Goal: Task Accomplishment & Management: Manage account settings

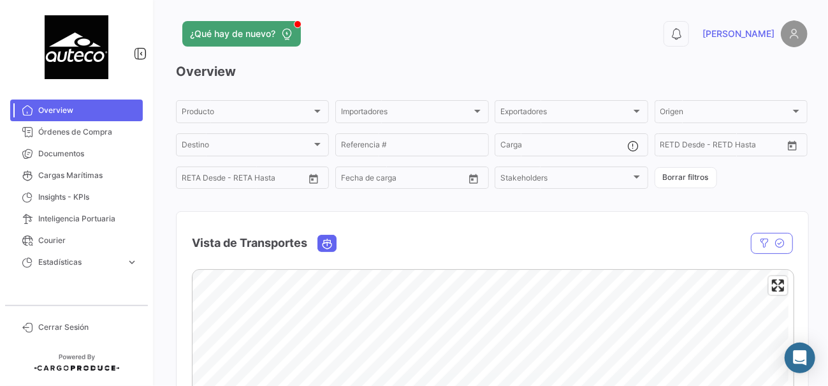
click at [782, 25] on img at bounding box center [794, 33] width 27 height 27
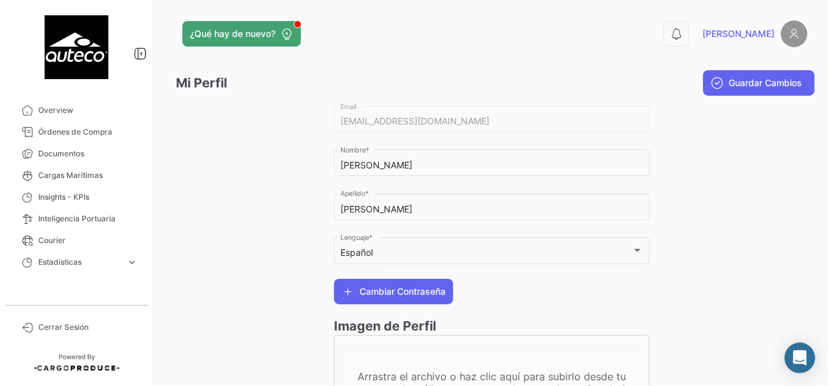
click at [791, 36] on img at bounding box center [794, 33] width 27 height 27
click at [760, 32] on span "[PERSON_NAME]" at bounding box center [738, 33] width 72 height 13
click at [682, 33] on icon at bounding box center [676, 33] width 13 height 13
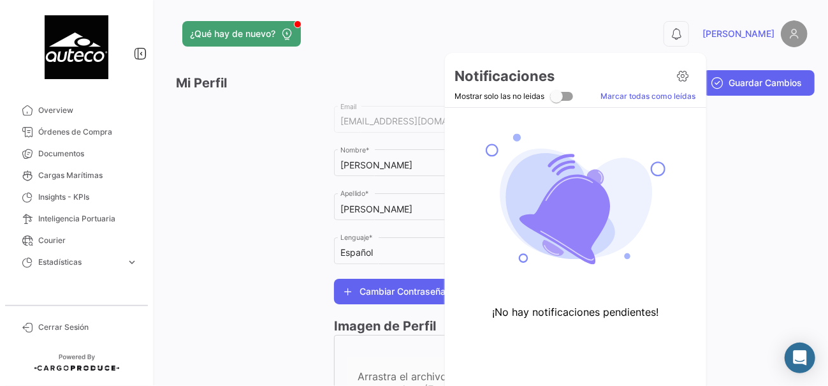
click at [746, 189] on div at bounding box center [414, 193] width 828 height 386
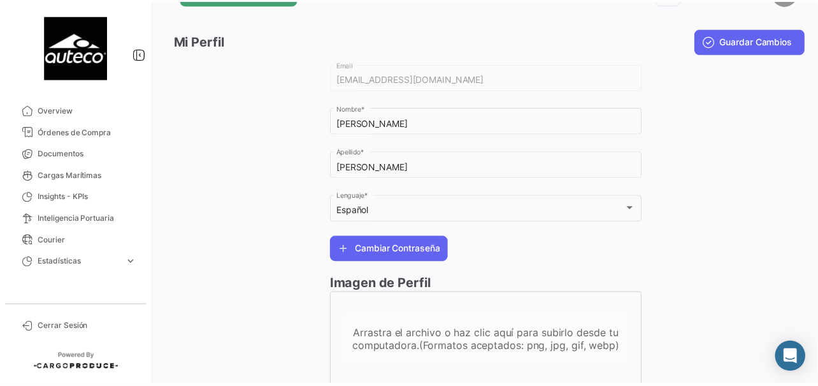
scroll to position [88, 0]
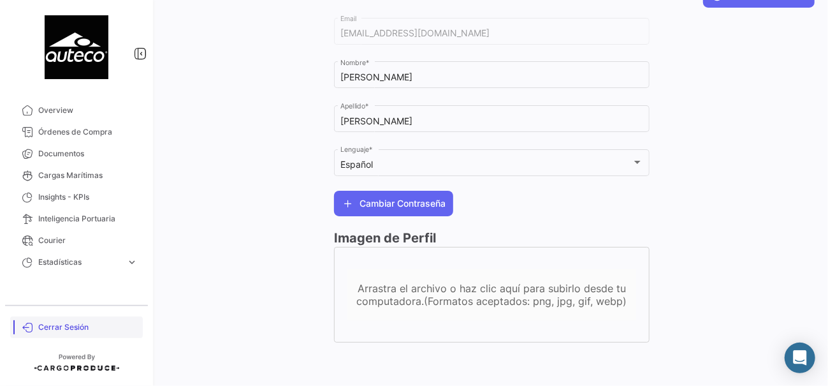
click at [68, 329] on span "Cerrar Sesión" at bounding box center [87, 326] width 99 height 11
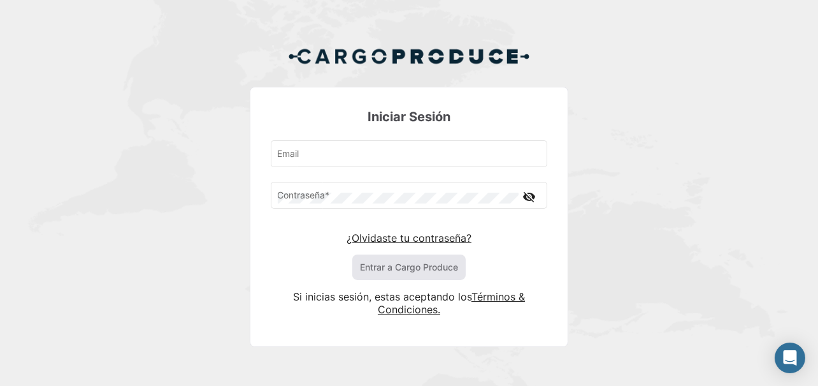
type input "[EMAIL_ADDRESS][DOMAIN_NAME]"
